Goal: Information Seeking & Learning: Learn about a topic

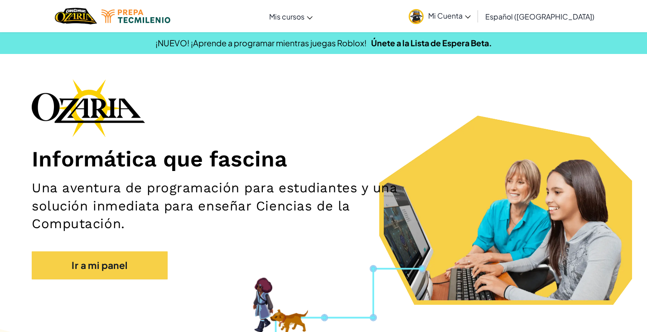
click at [474, 10] on link "Mi Cuenta" at bounding box center [439, 16] width 71 height 29
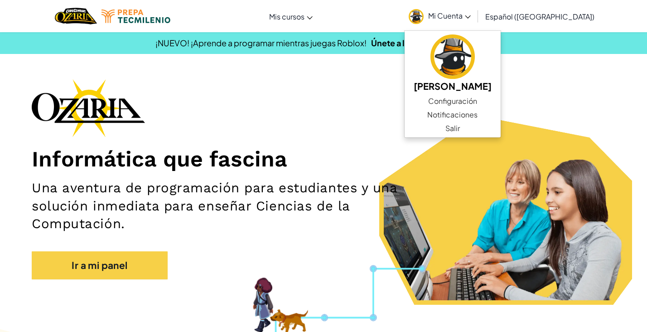
click at [569, 89] on div "Informática que fascina Una aventura de programación para estudiantes y una sol…" at bounding box center [324, 183] width 584 height 209
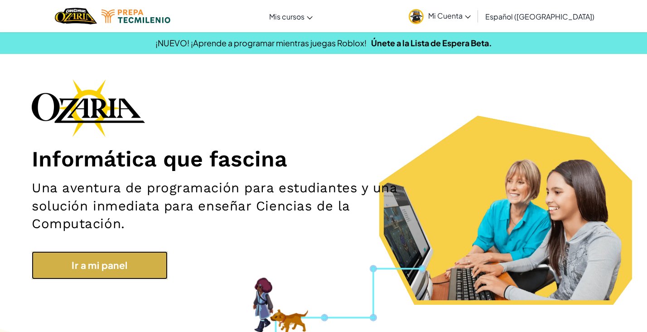
click at [84, 254] on link "Ir a mi panel" at bounding box center [100, 265] width 136 height 28
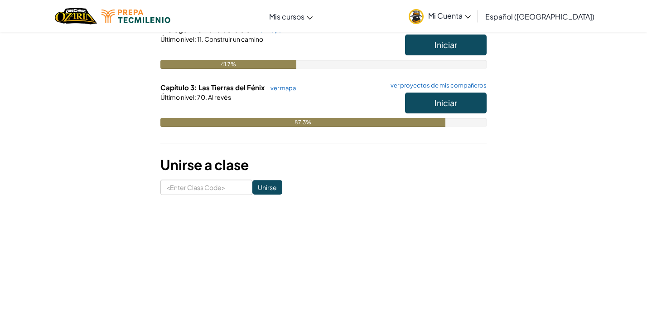
scroll to position [145, 0]
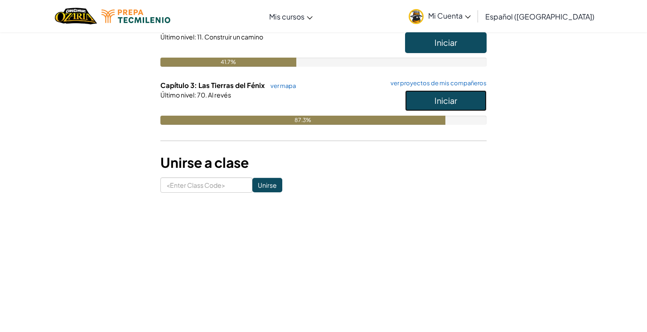
click at [442, 100] on span "Iniciar" at bounding box center [446, 100] width 23 height 10
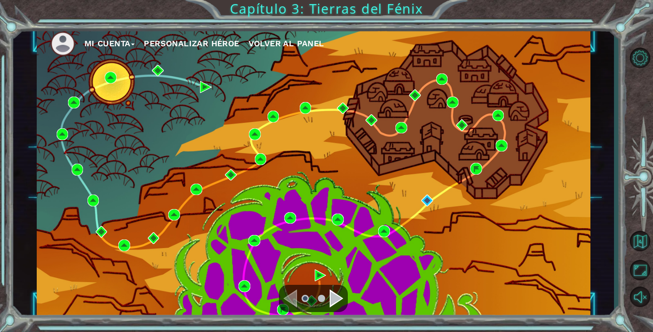
click at [331, 292] on div "Navigate to the next page" at bounding box center [337, 298] width 14 height 18
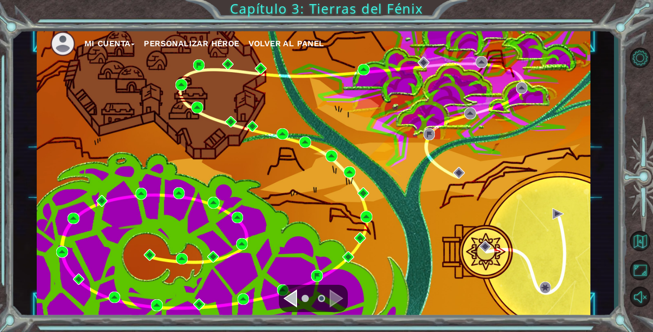
click at [368, 85] on div "Mi Cuenta Personalizar héroe Volver al panel" at bounding box center [313, 173] width 553 height 292
click at [364, 67] on img at bounding box center [364, 70] width 12 height 12
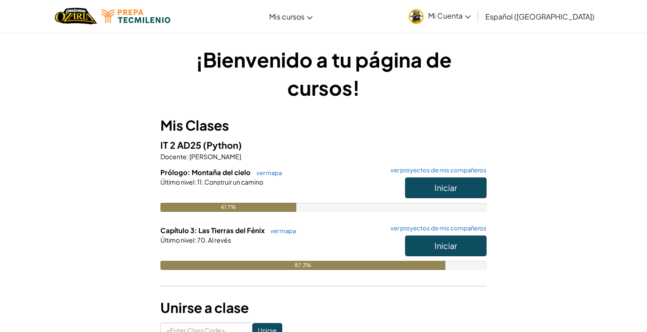
click at [473, 22] on link "Mi Cuenta" at bounding box center [439, 16] width 71 height 29
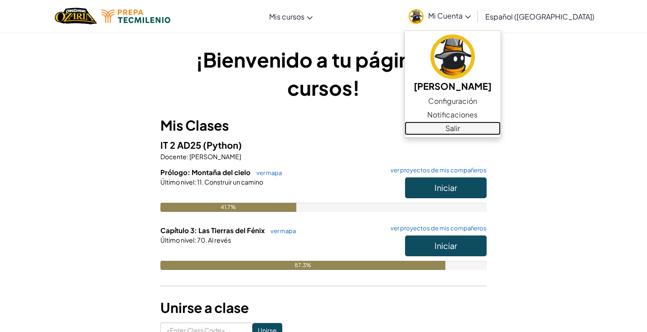
click at [453, 131] on link "Salir" at bounding box center [453, 128] width 96 height 14
